Goal: Use online tool/utility: Utilize a website feature to perform a specific function

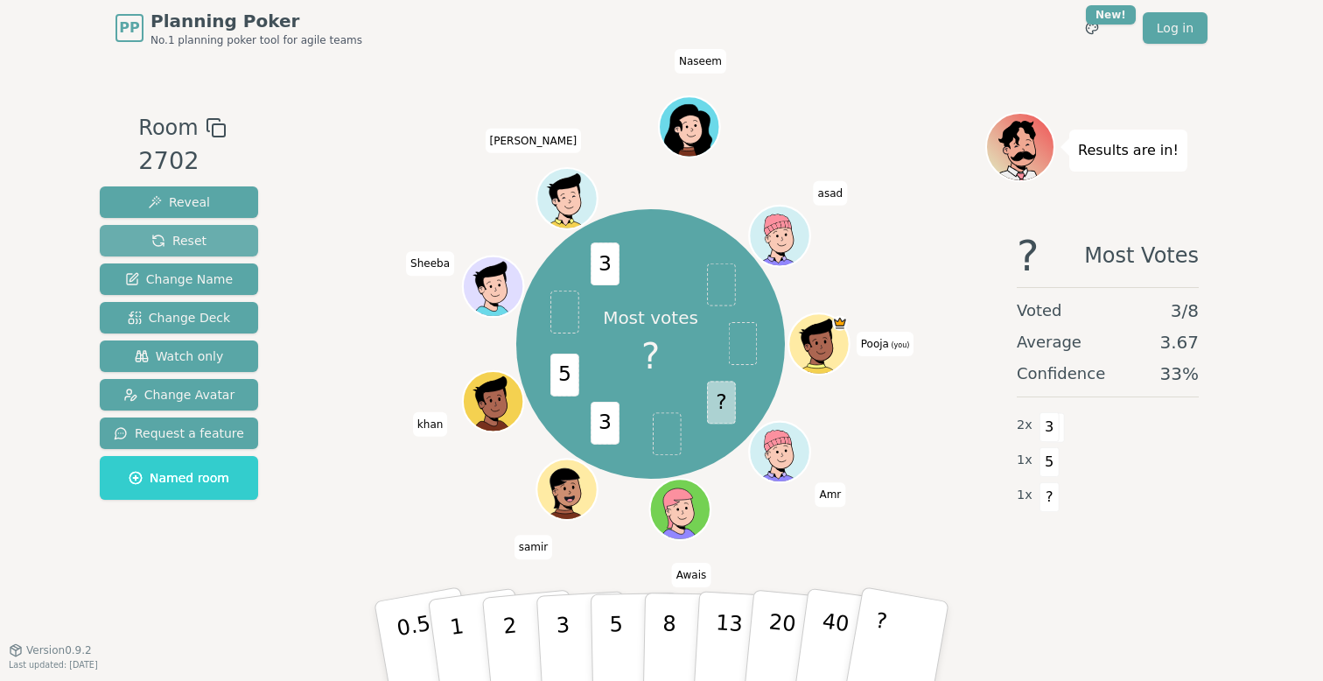
click at [210, 238] on button "Reset" at bounding box center [179, 240] width 158 height 31
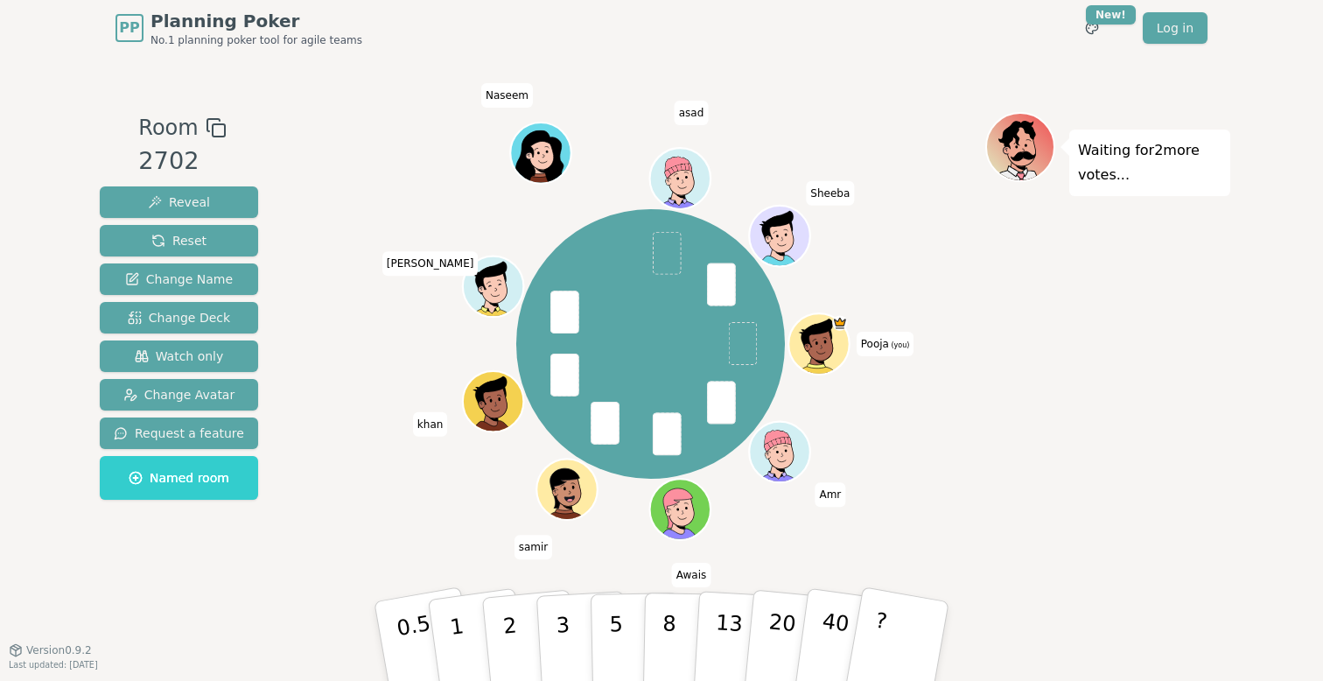
click at [845, 65] on div "Room 2702 Reveal Reset Change Name Change Deck Watch only Change Avatar Request…" at bounding box center [661, 352] width 1137 height 593
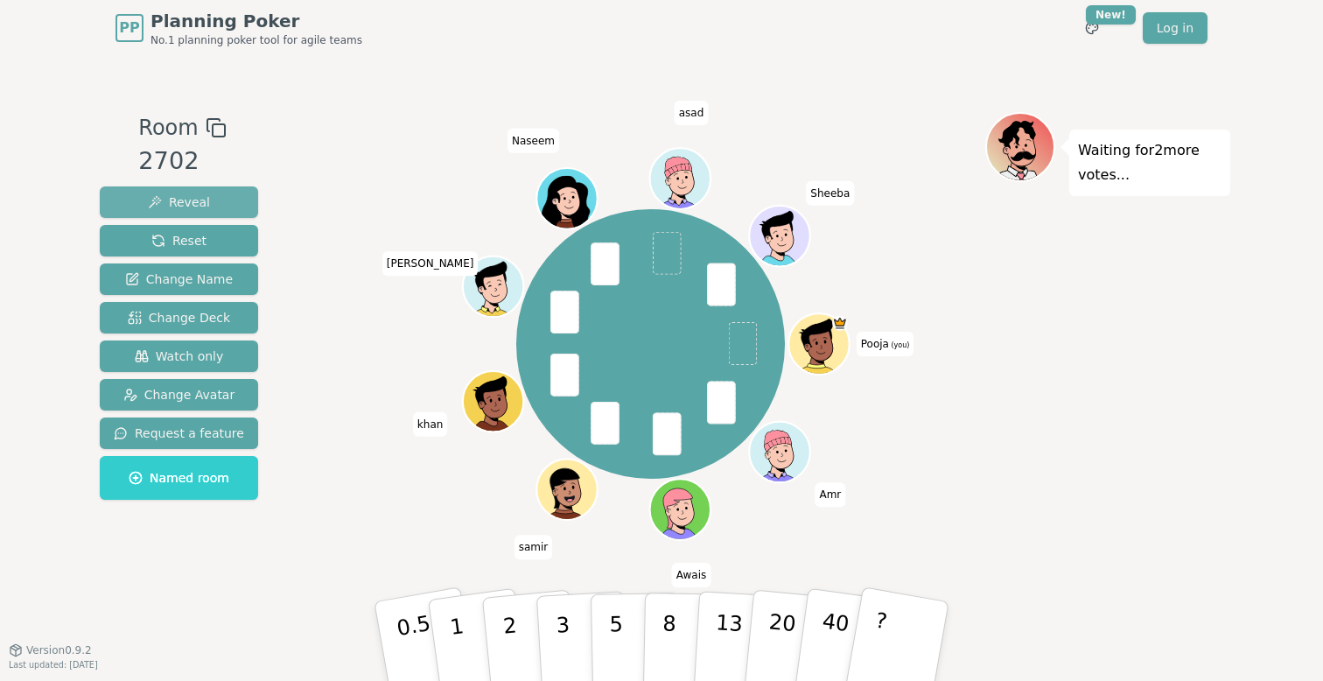
click at [207, 200] on button "Reveal" at bounding box center [179, 201] width 158 height 31
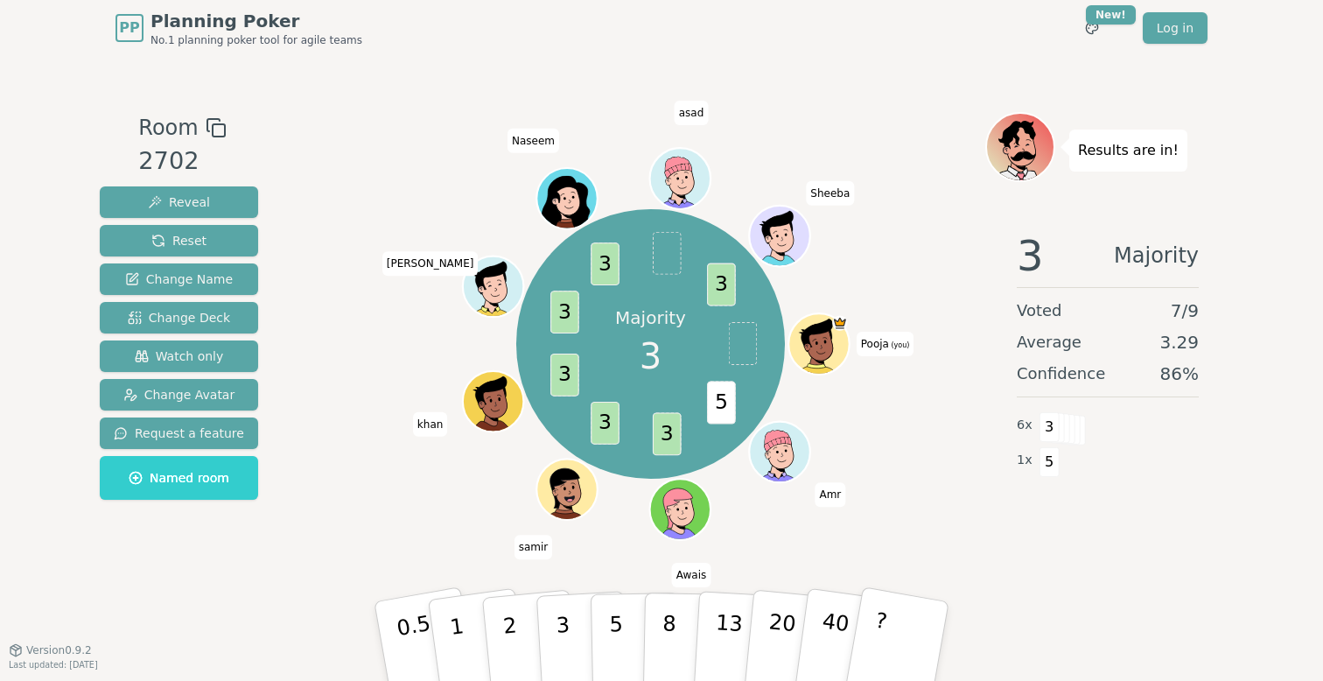
click at [827, 495] on span "Amr" at bounding box center [830, 494] width 31 height 24
click at [720, 405] on span "5" at bounding box center [721, 402] width 29 height 43
click at [722, 409] on span "5" at bounding box center [721, 402] width 29 height 43
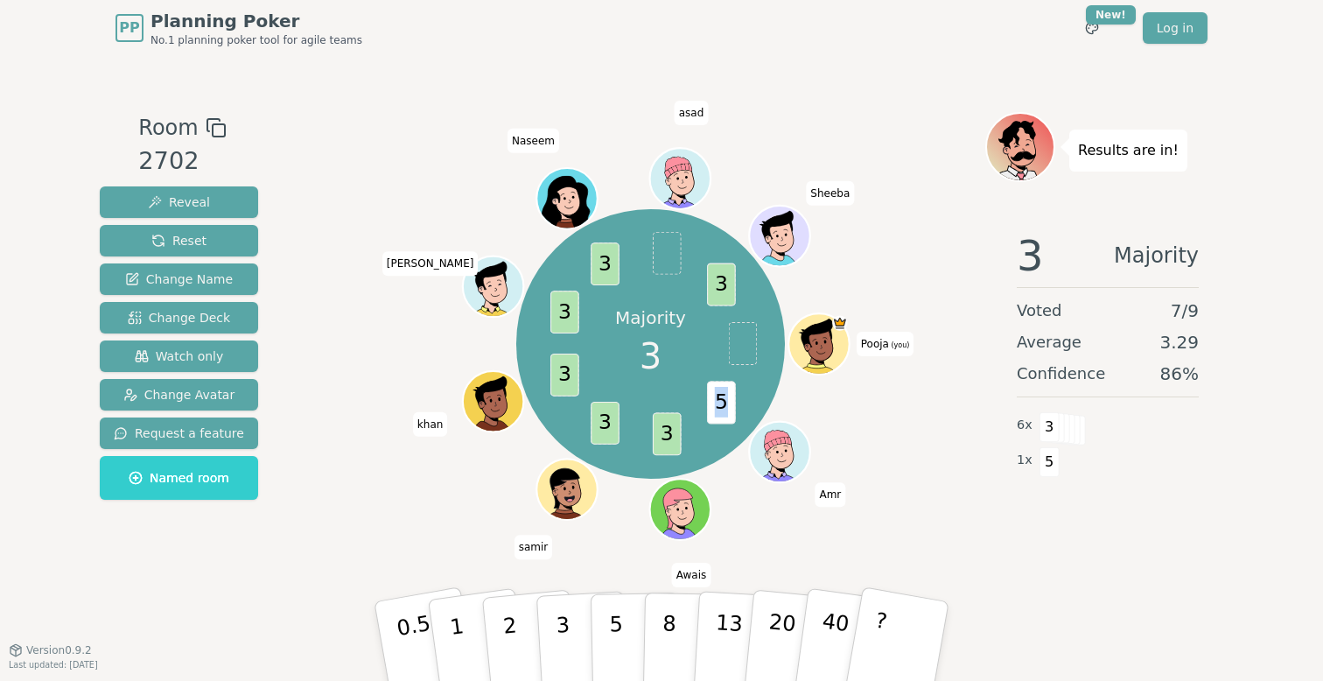
click at [722, 409] on span "5" at bounding box center [721, 402] width 29 height 43
click at [720, 282] on span "3" at bounding box center [721, 284] width 29 height 43
click at [602, 260] on span "3" at bounding box center [605, 264] width 29 height 43
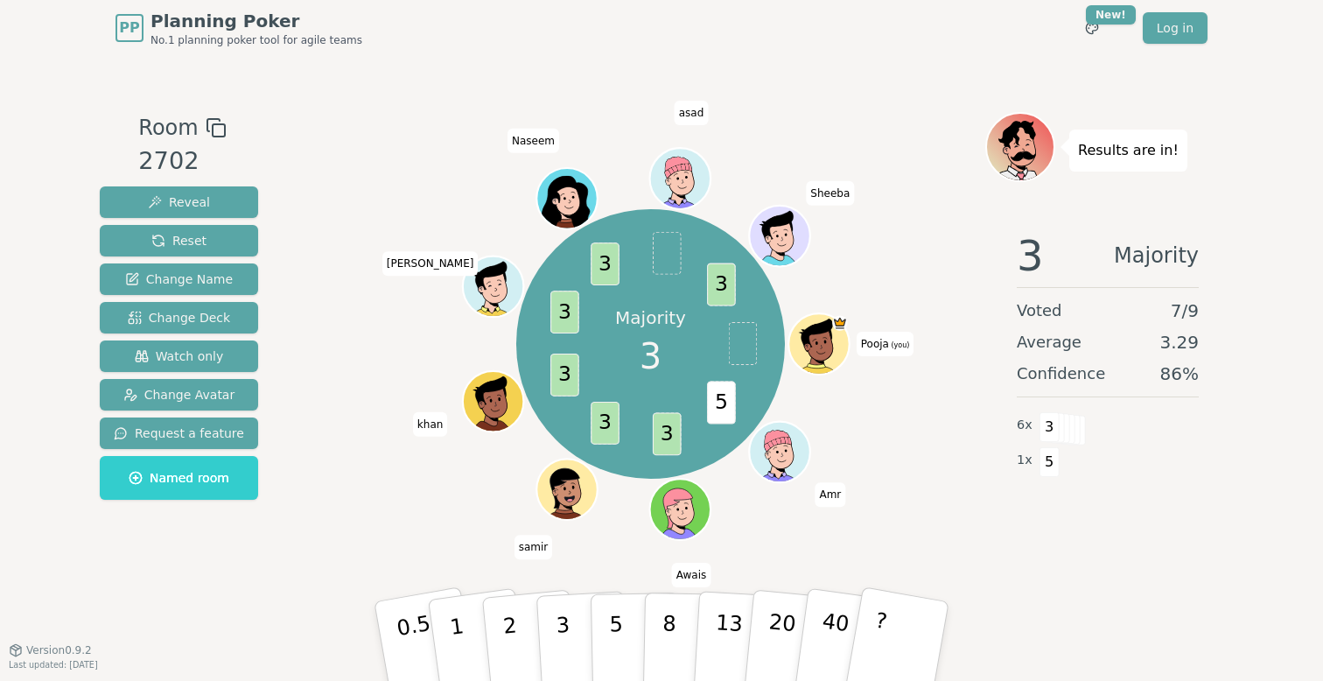
click at [562, 320] on span "3" at bounding box center [564, 312] width 29 height 43
click at [556, 374] on span "3" at bounding box center [564, 374] width 29 height 43
click at [613, 435] on span "3" at bounding box center [605, 423] width 29 height 43
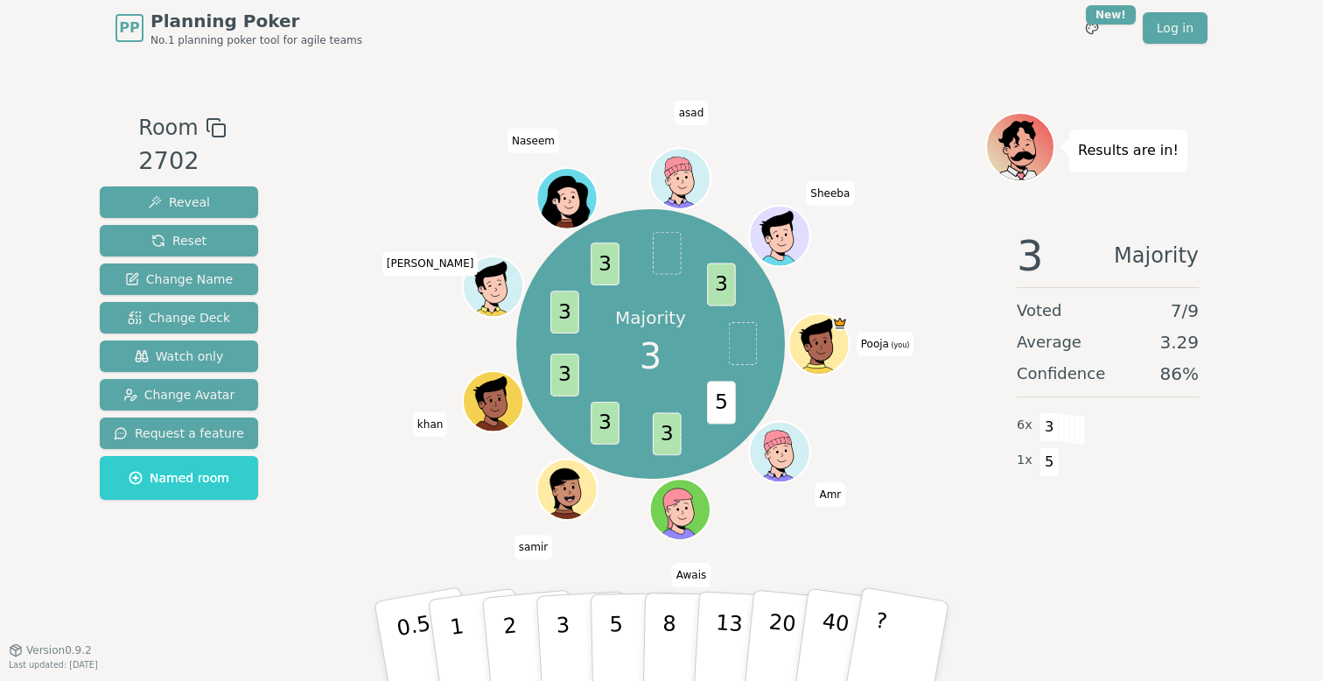
click at [613, 435] on span "3" at bounding box center [605, 423] width 29 height 43
click at [612, 428] on span "3" at bounding box center [605, 423] width 29 height 43
click at [598, 426] on span "3" at bounding box center [605, 423] width 29 height 43
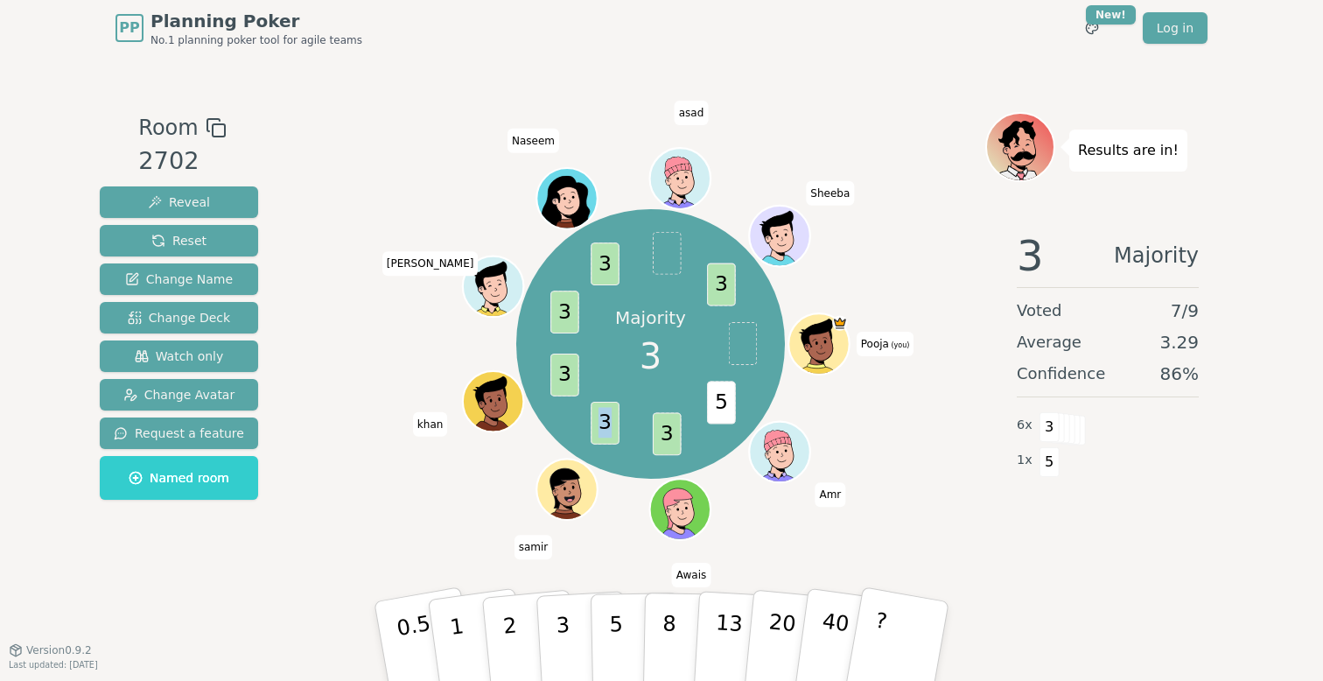
click at [598, 426] on span "3" at bounding box center [605, 423] width 29 height 43
click at [655, 434] on span "3" at bounding box center [666, 434] width 29 height 43
click at [666, 431] on span "3" at bounding box center [666, 434] width 29 height 43
